Goal: Find specific page/section: Find specific page/section

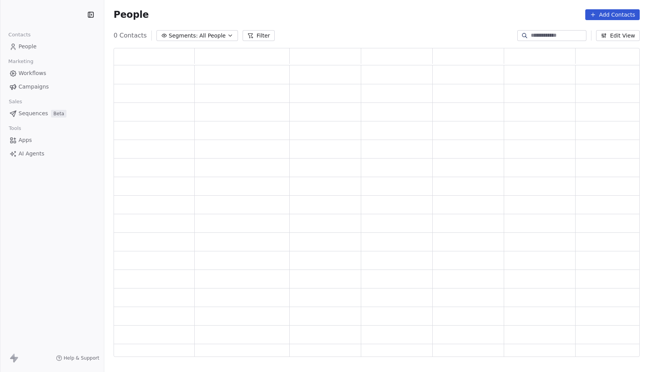
scroll to position [308, 526]
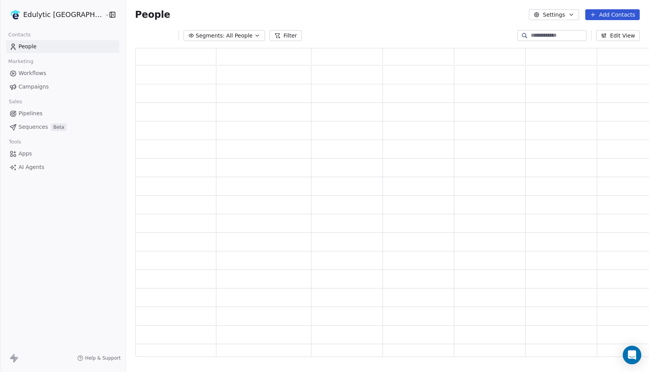
click at [48, 14] on html "Edulytic UK Contacts People Marketing Workflows Campaigns Sales Pipelines Seque…" at bounding box center [324, 186] width 649 height 372
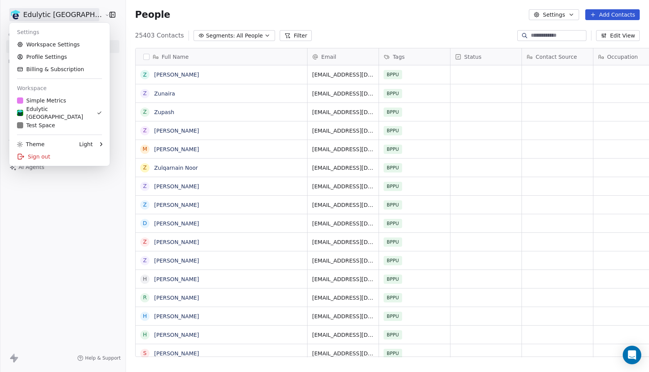
scroll to position [327, 545]
click at [68, 101] on div "Simple Metrics" at bounding box center [59, 101] width 85 height 8
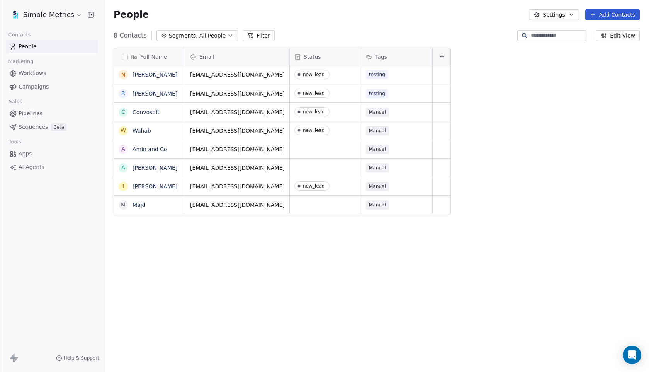
scroll to position [327, 545]
